Goal: Contribute content: Add original content to the website for others to see

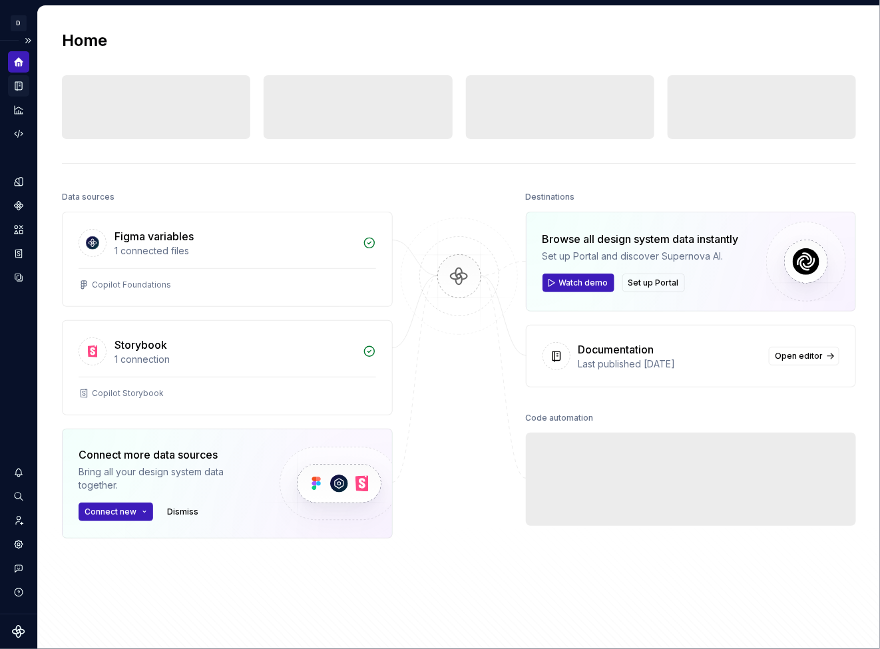
click at [17, 85] on icon "Documentation" at bounding box center [18, 86] width 7 height 9
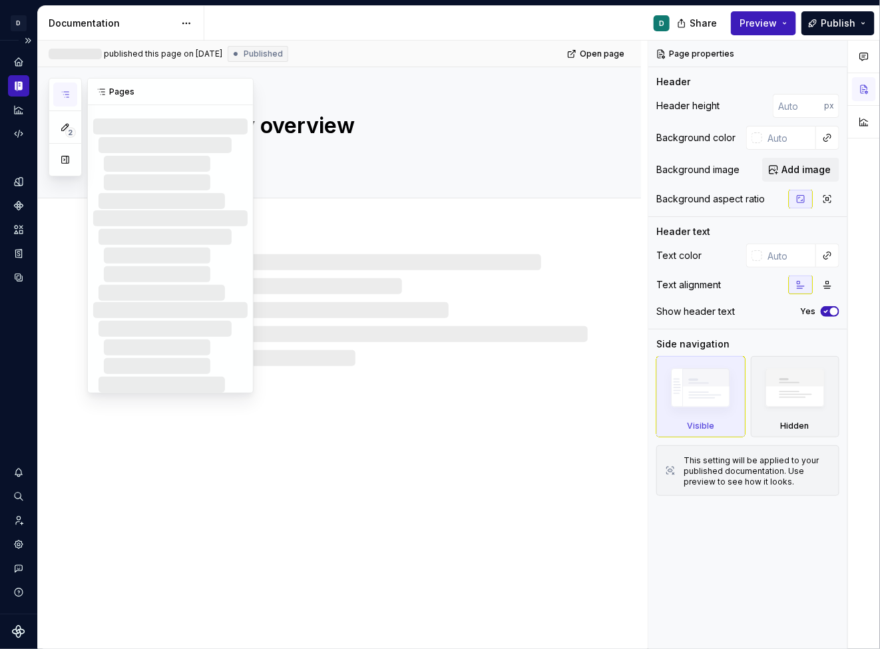
click at [63, 97] on icon "button" at bounding box center [65, 94] width 11 height 11
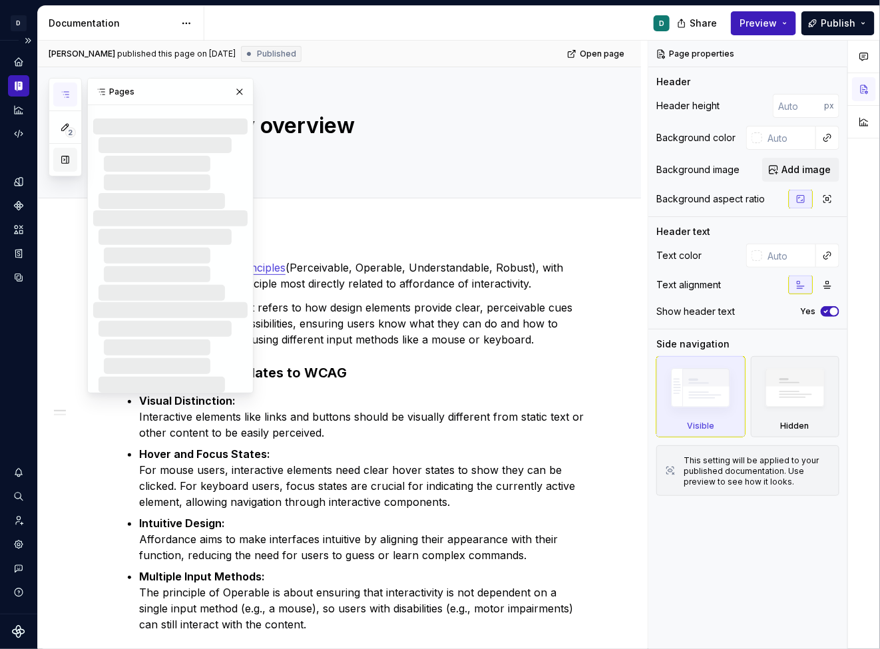
click at [64, 164] on button "button" at bounding box center [65, 160] width 24 height 24
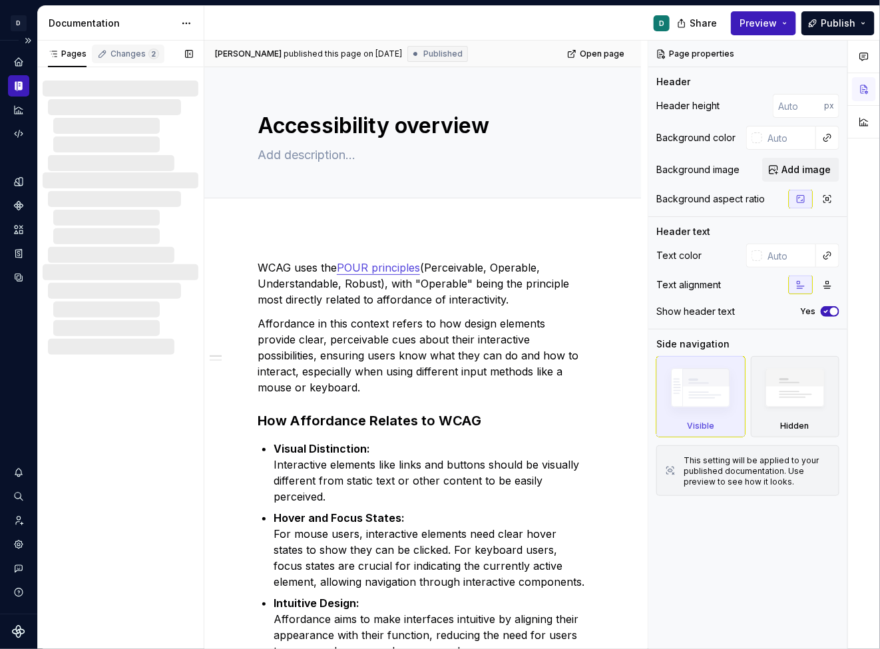
click at [134, 55] on div "Changes 2" at bounding box center [135, 54] width 49 height 11
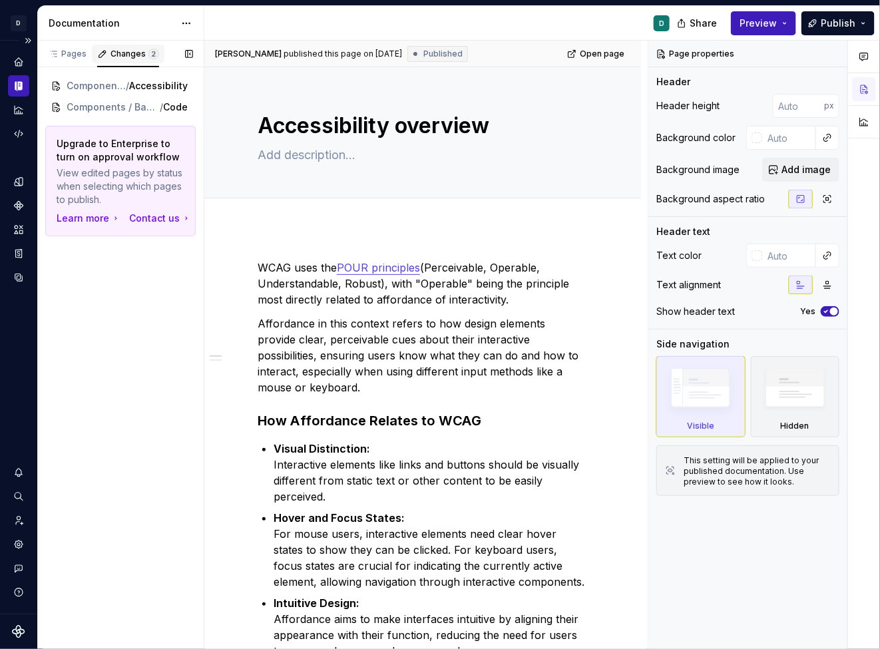
click at [134, 55] on div "Changes 2" at bounding box center [135, 54] width 49 height 11
type textarea "*"
click at [19, 136] on icon "Code automation" at bounding box center [19, 134] width 12 height 12
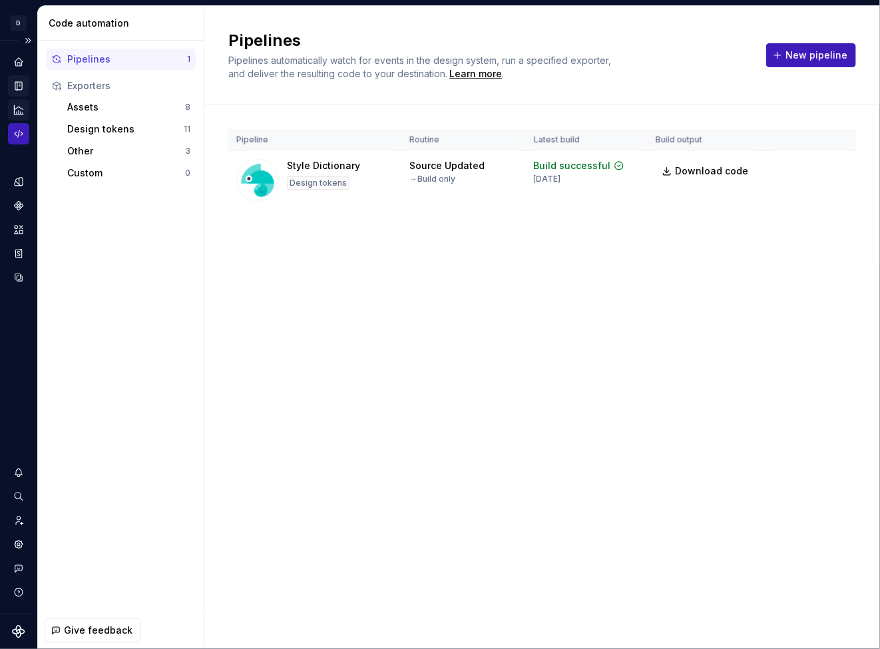
click at [22, 109] on icon "Analytics" at bounding box center [19, 110] width 12 height 12
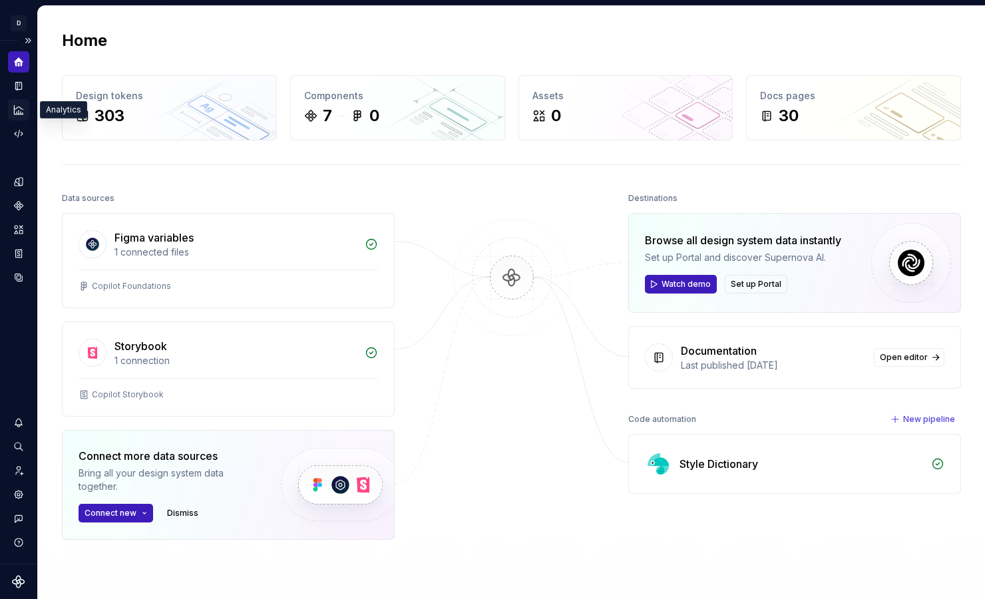
click at [17, 111] on icon "Analytics" at bounding box center [19, 110] width 12 height 12
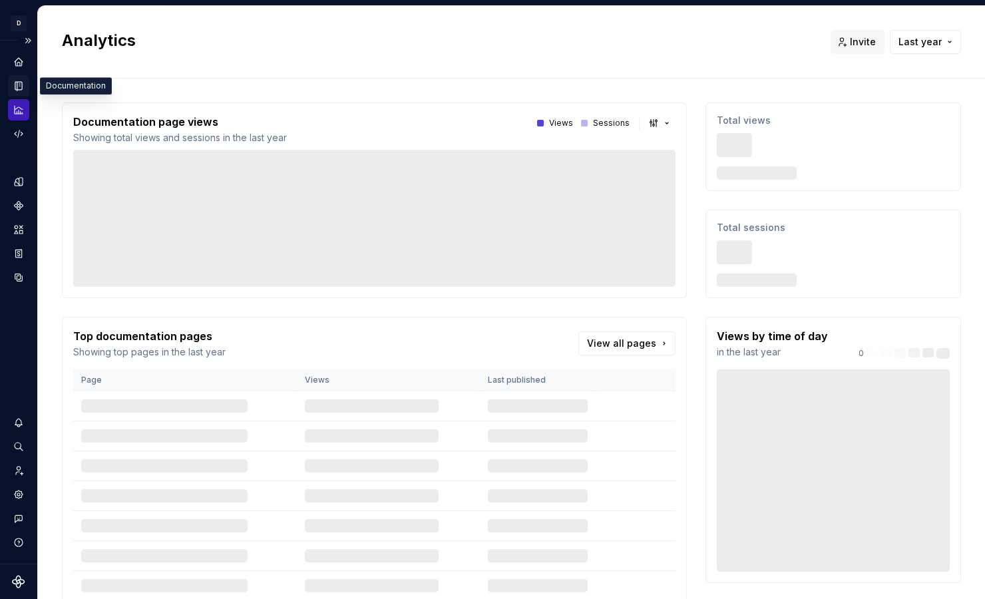
click at [18, 83] on icon "Documentation" at bounding box center [19, 86] width 5 height 7
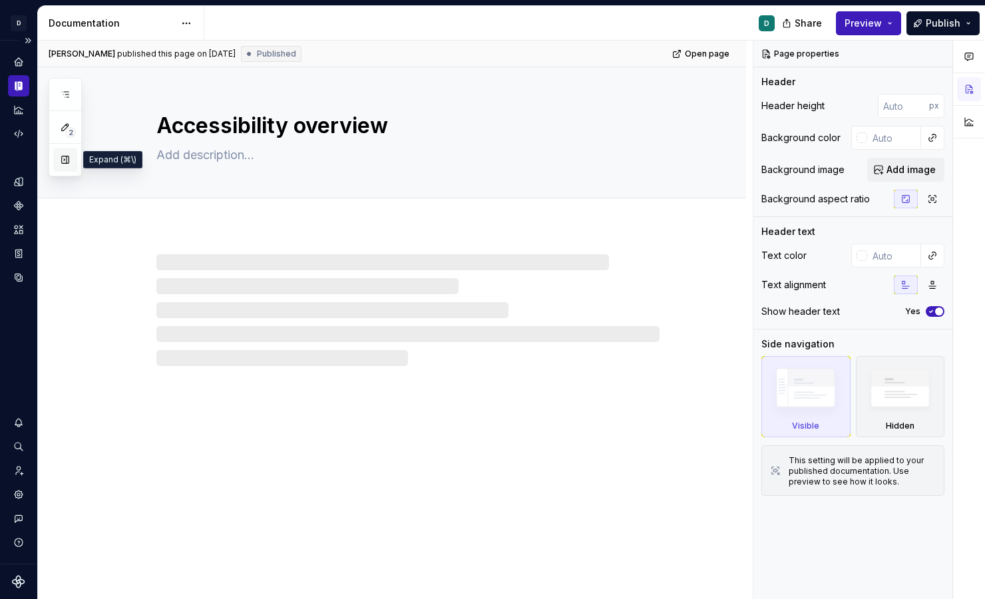
click at [63, 164] on button "button" at bounding box center [65, 160] width 24 height 24
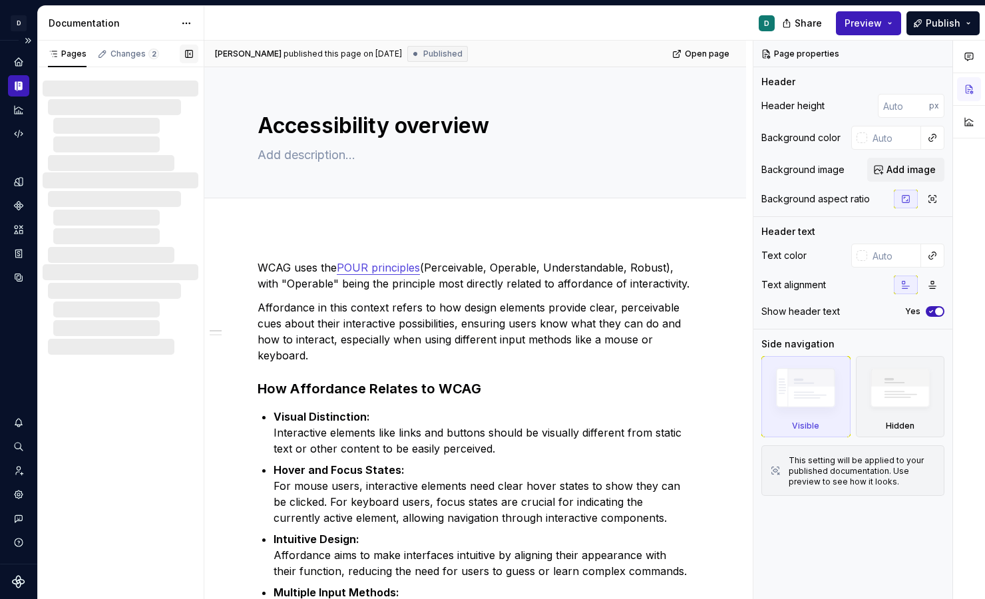
click at [188, 56] on button "button" at bounding box center [189, 54] width 19 height 19
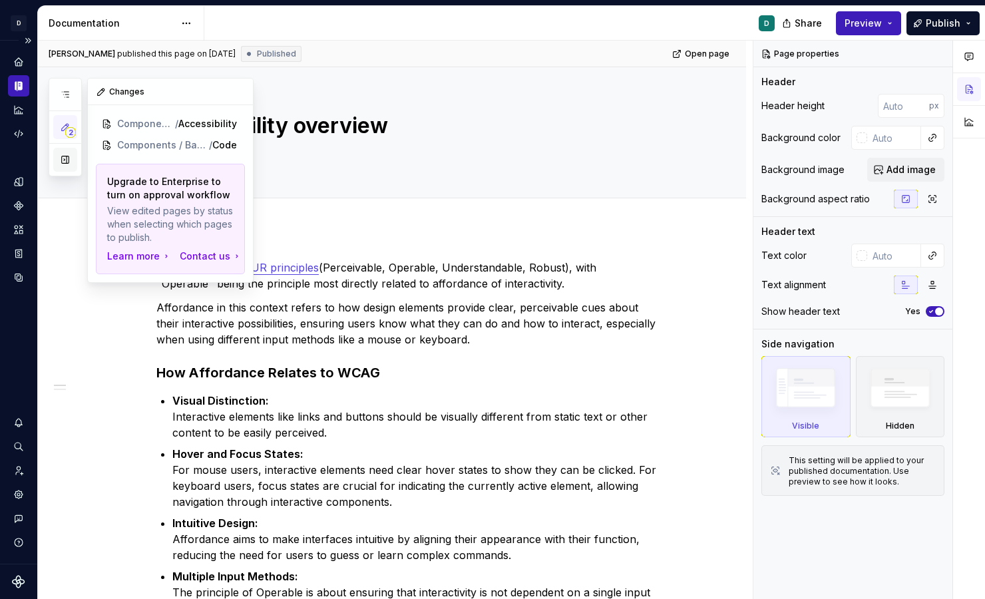
click at [66, 154] on button "button" at bounding box center [65, 160] width 24 height 24
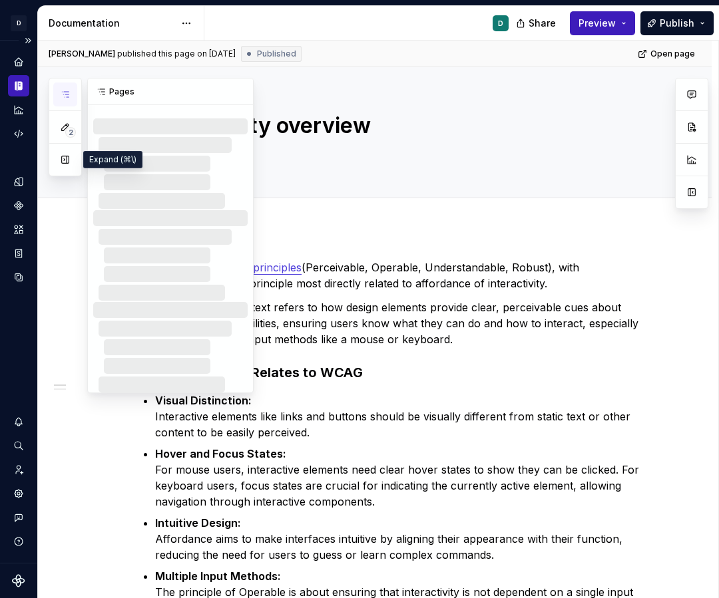
click at [64, 96] on icon "button" at bounding box center [65, 94] width 11 height 11
click at [68, 158] on button "button" at bounding box center [65, 160] width 24 height 24
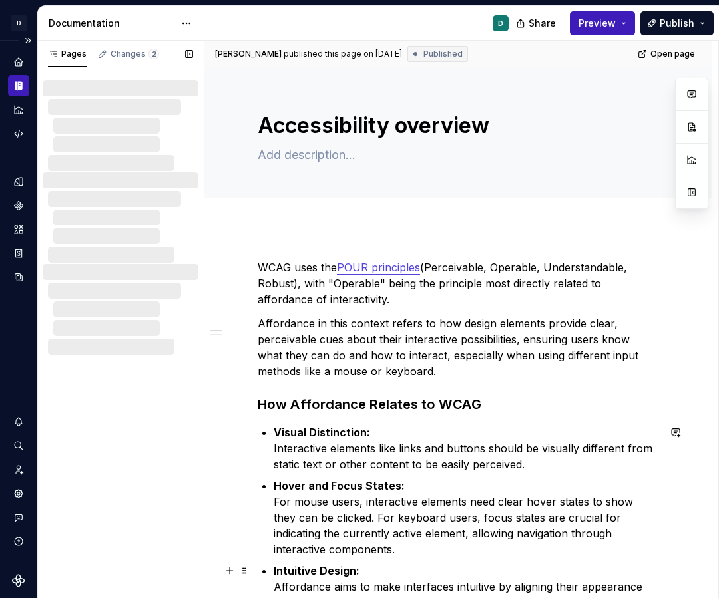
type textarea "*"
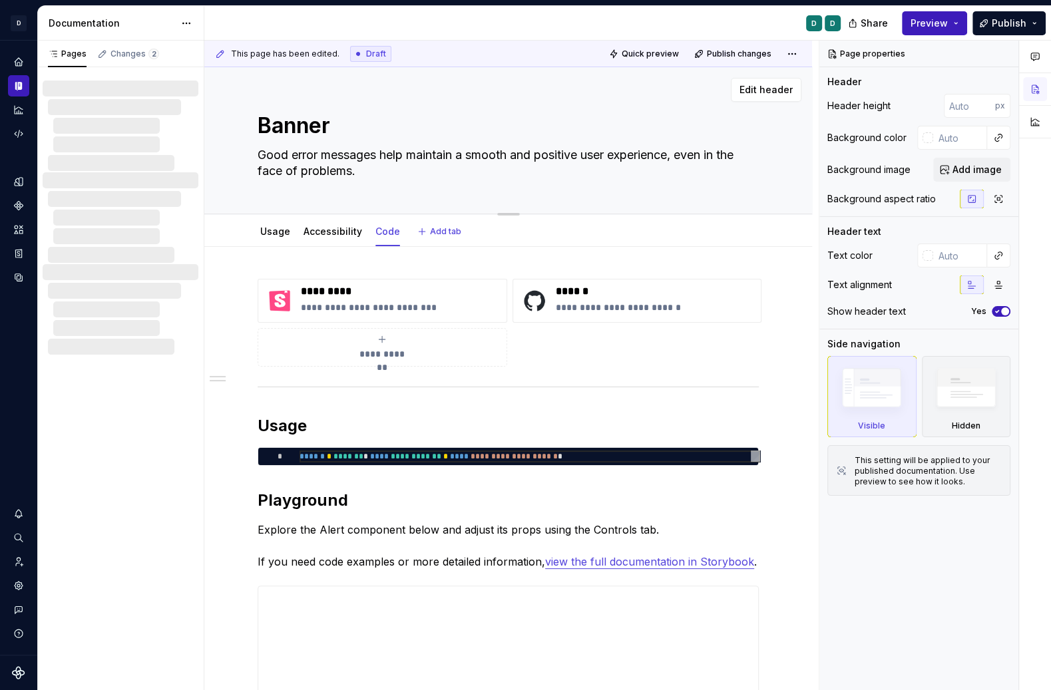
click at [310, 122] on textarea "Banner" at bounding box center [505, 126] width 501 height 32
type textarea "*"
type textarea "A"
type textarea "*"
type textarea "Al"
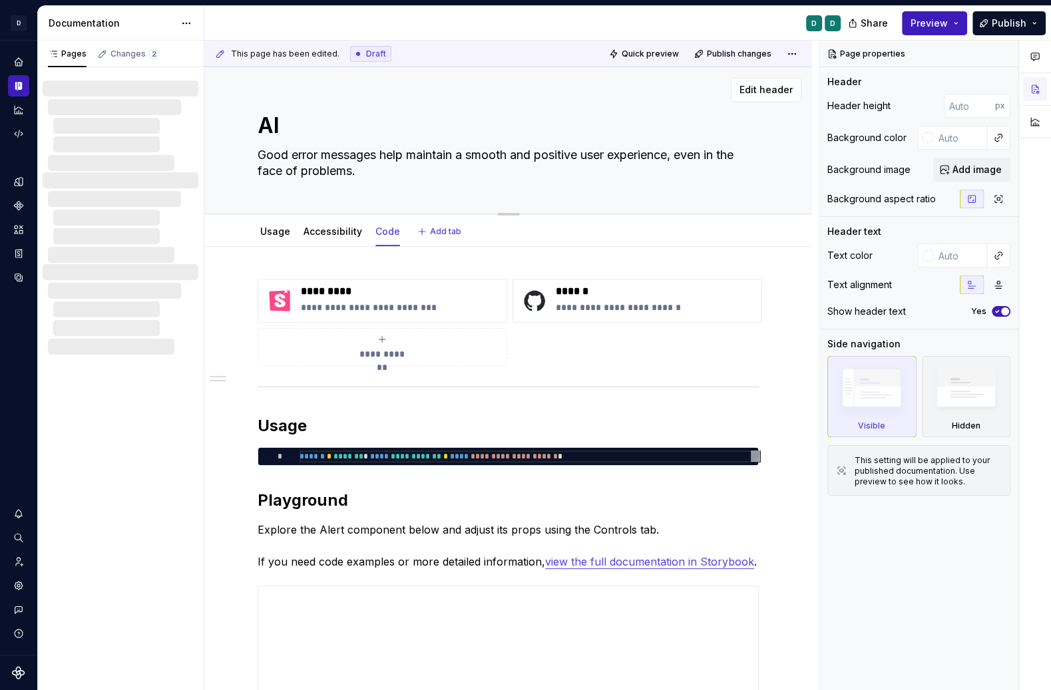
type textarea "*"
type textarea "Ale"
type textarea "*"
type textarea "Aler"
type textarea "*"
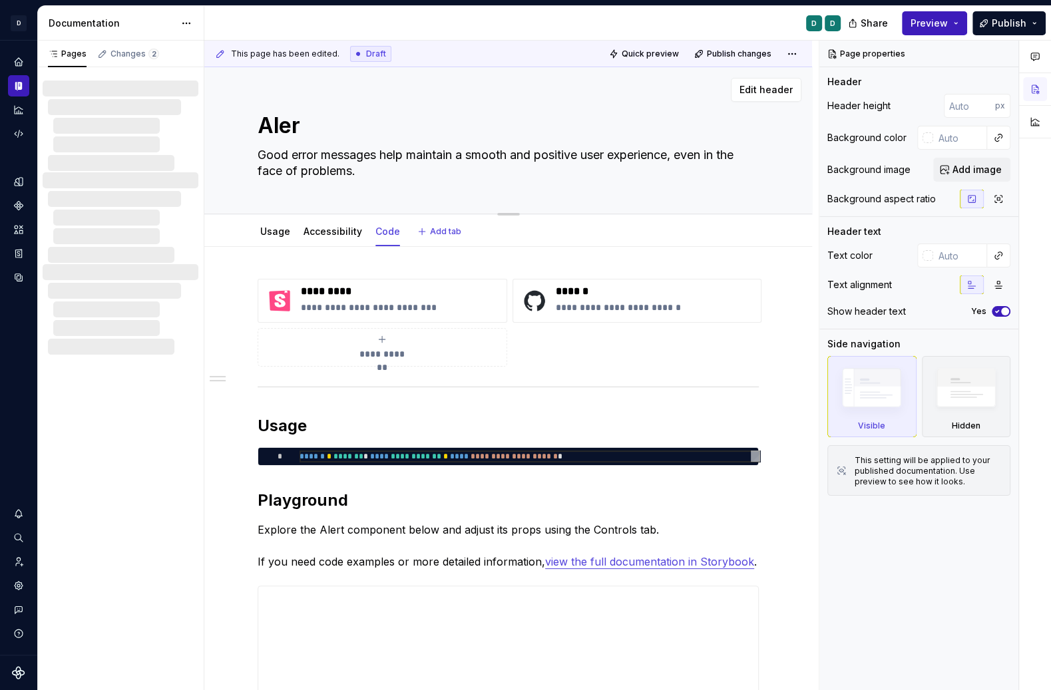
type textarea "Alert"
type textarea "*"
type textarea "Alert"
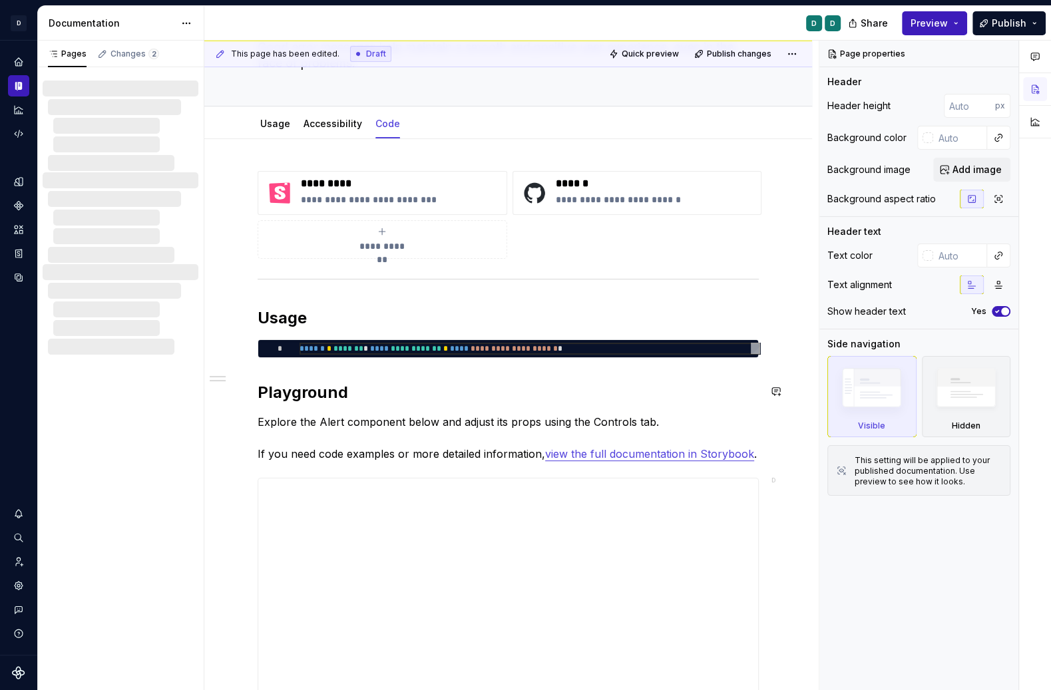
scroll to position [111, 0]
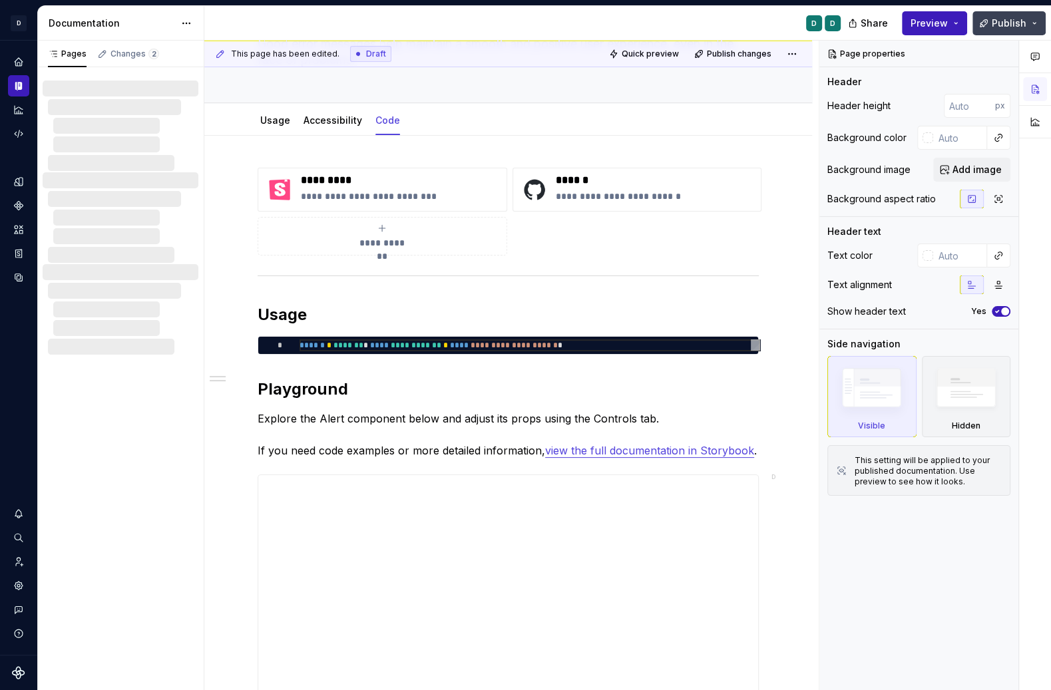
click at [783, 23] on span "Publish" at bounding box center [1009, 23] width 35 height 13
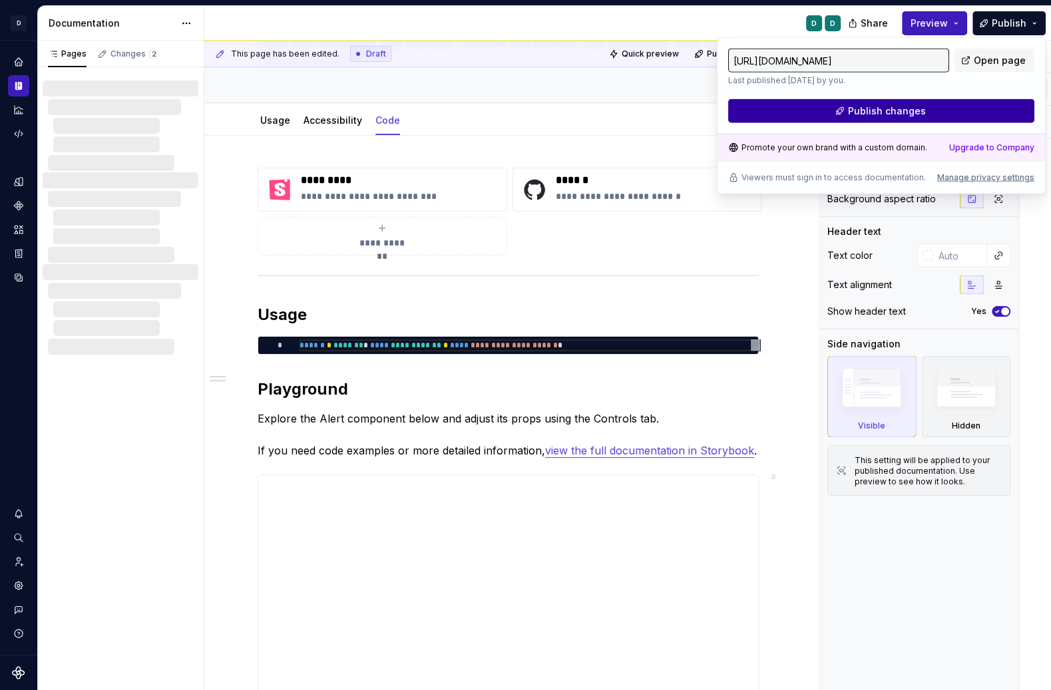
click at [783, 105] on button "Publish changes" at bounding box center [881, 111] width 306 height 24
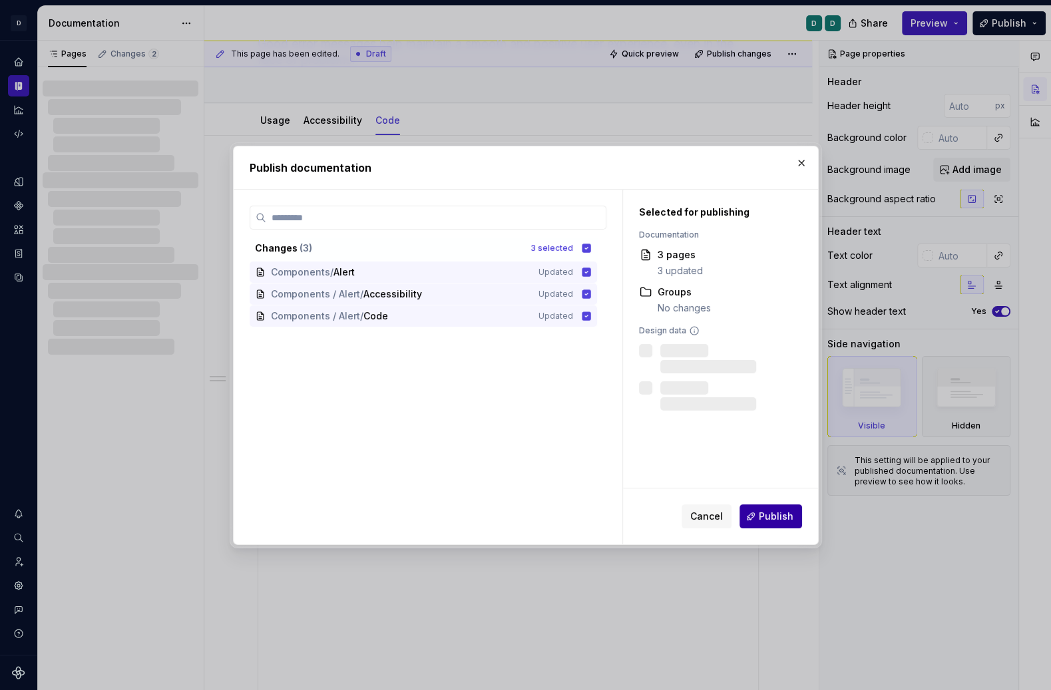
click at [783, 521] on span "Publish" at bounding box center [776, 516] width 35 height 13
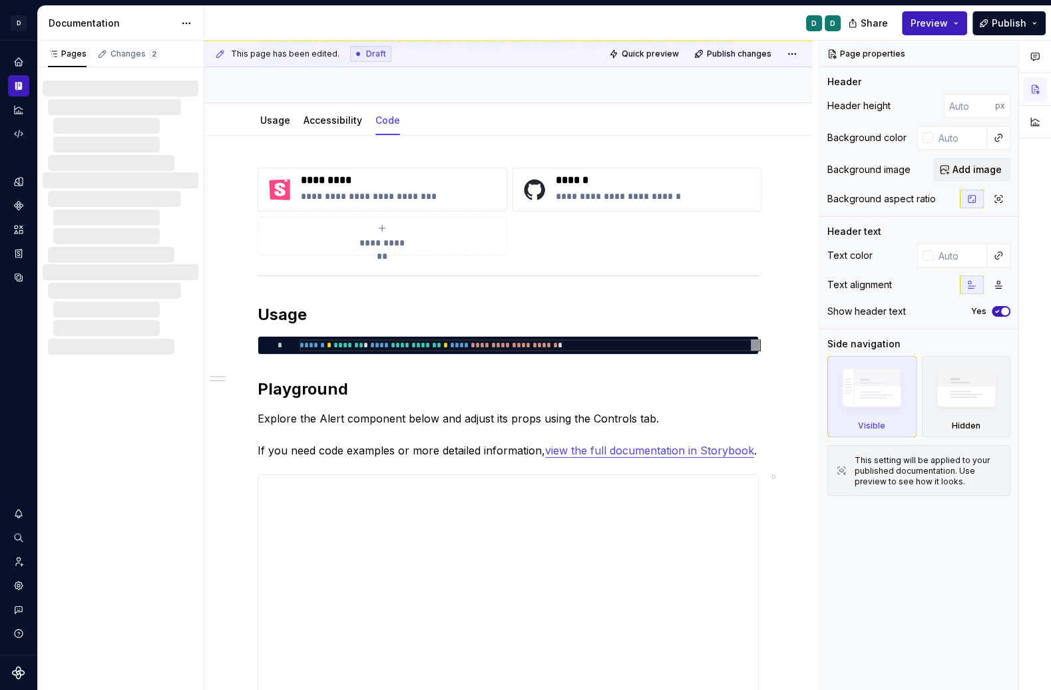
type textarea "*"
